Goal: Transaction & Acquisition: Purchase product/service

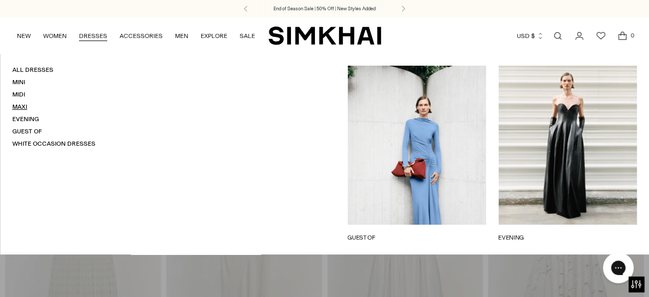
click at [18, 107] on link "Maxi" at bounding box center [19, 106] width 15 height 7
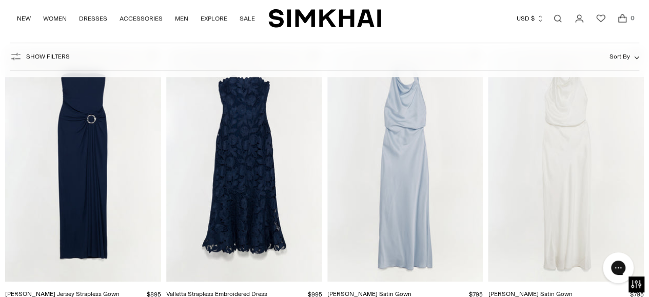
scroll to position [358, 0]
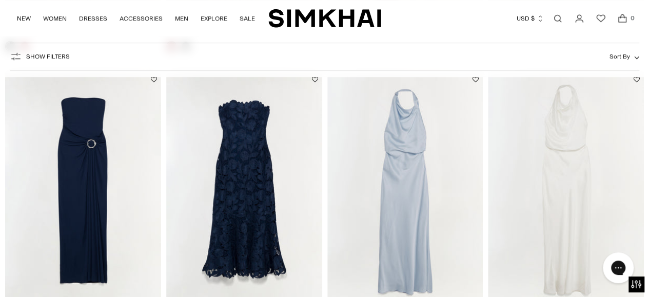
click at [0, 0] on img "Reannon Satin Gown" at bounding box center [0, 0] width 0 height 0
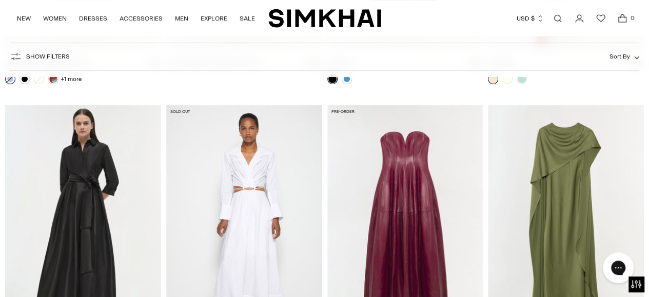
scroll to position [2104, 0]
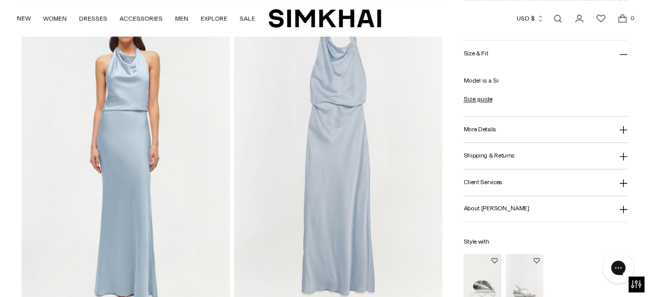
scroll to position [667, 0]
